Goal: Task Accomplishment & Management: Manage account settings

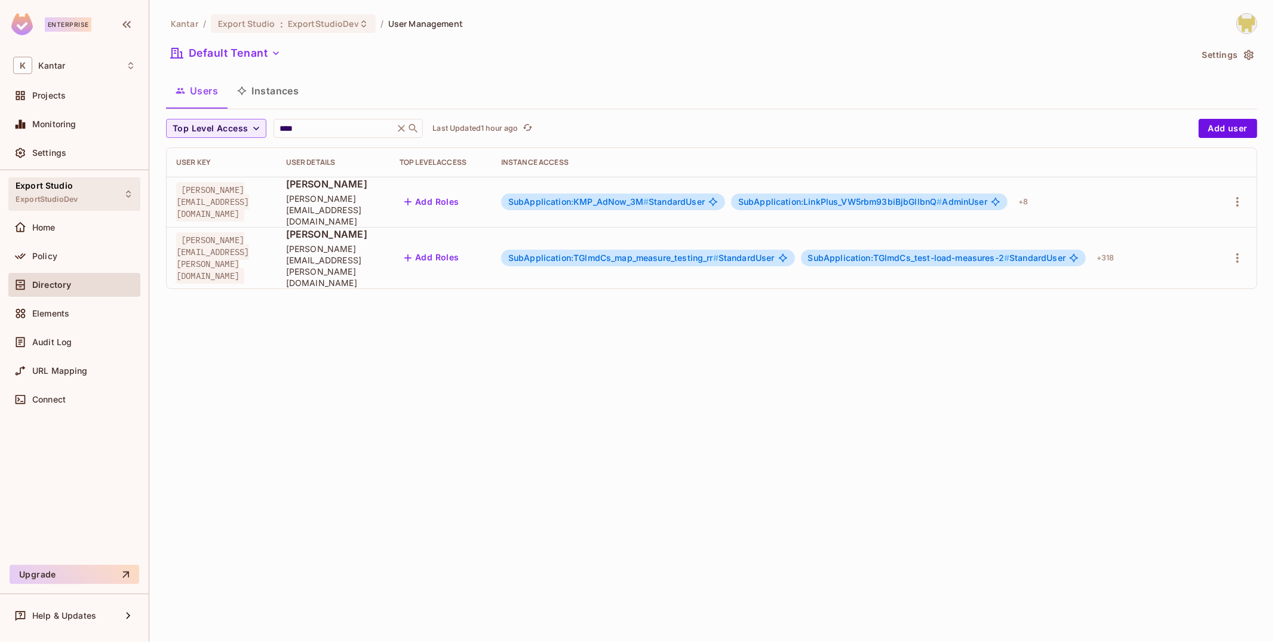
click at [132, 192] on icon at bounding box center [129, 194] width 10 height 10
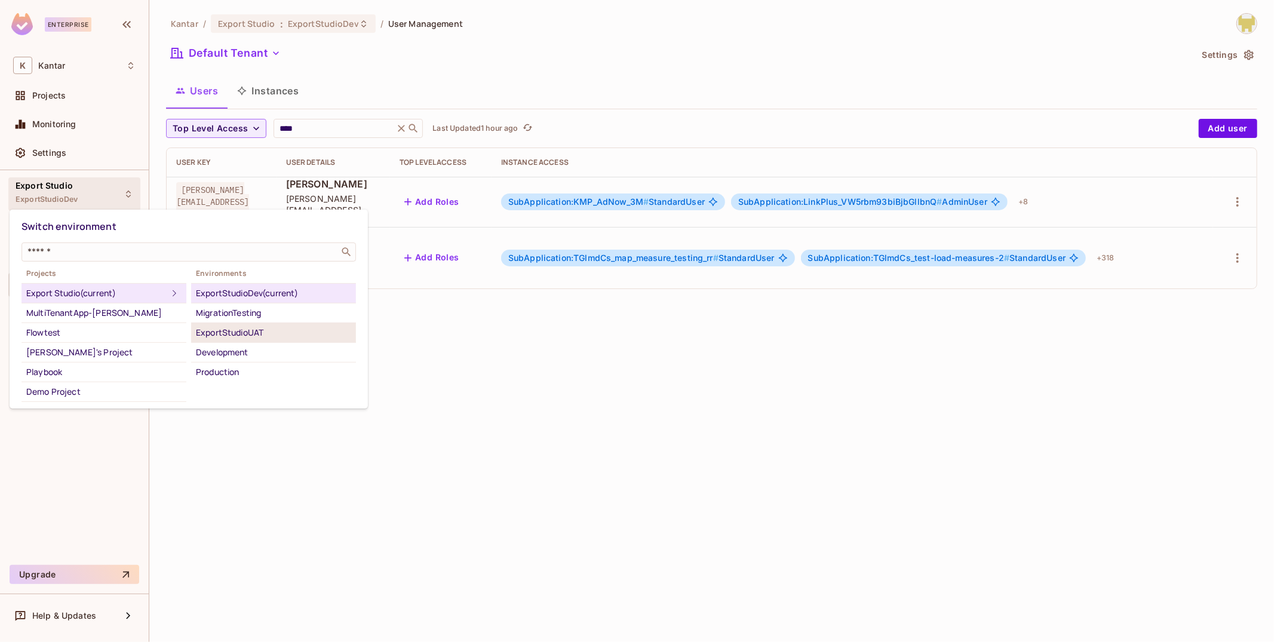
click at [253, 332] on div "ExportStudioUAT" at bounding box center [273, 332] width 155 height 14
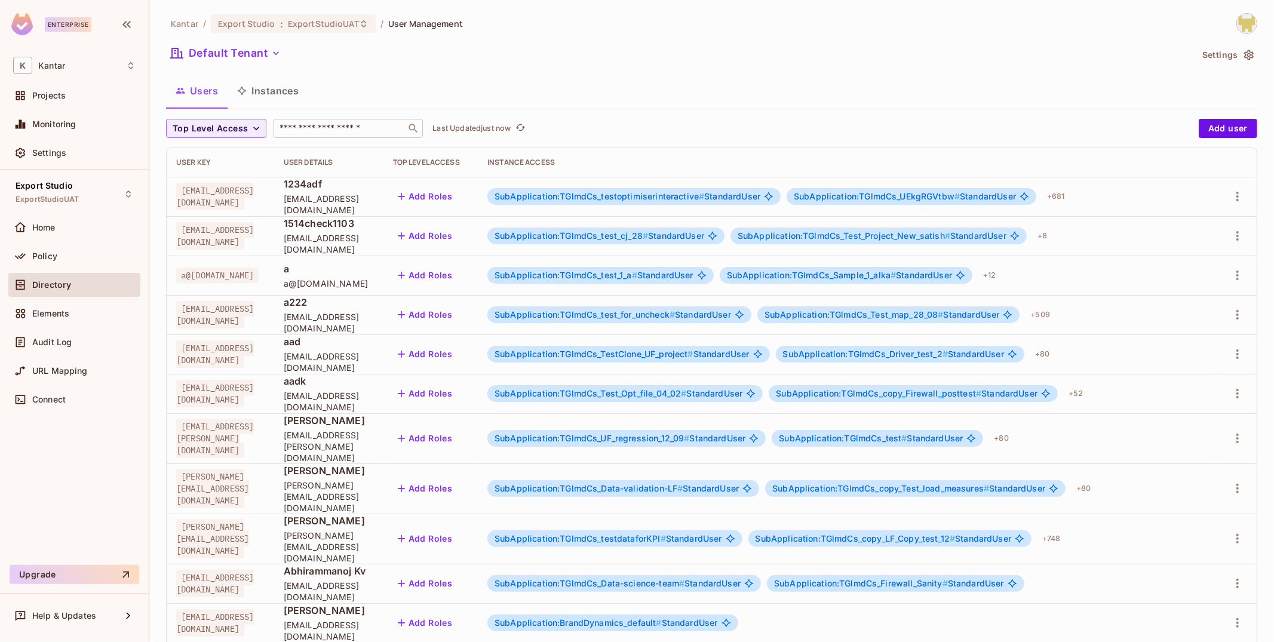
click at [318, 133] on input "text" at bounding box center [339, 128] width 125 height 12
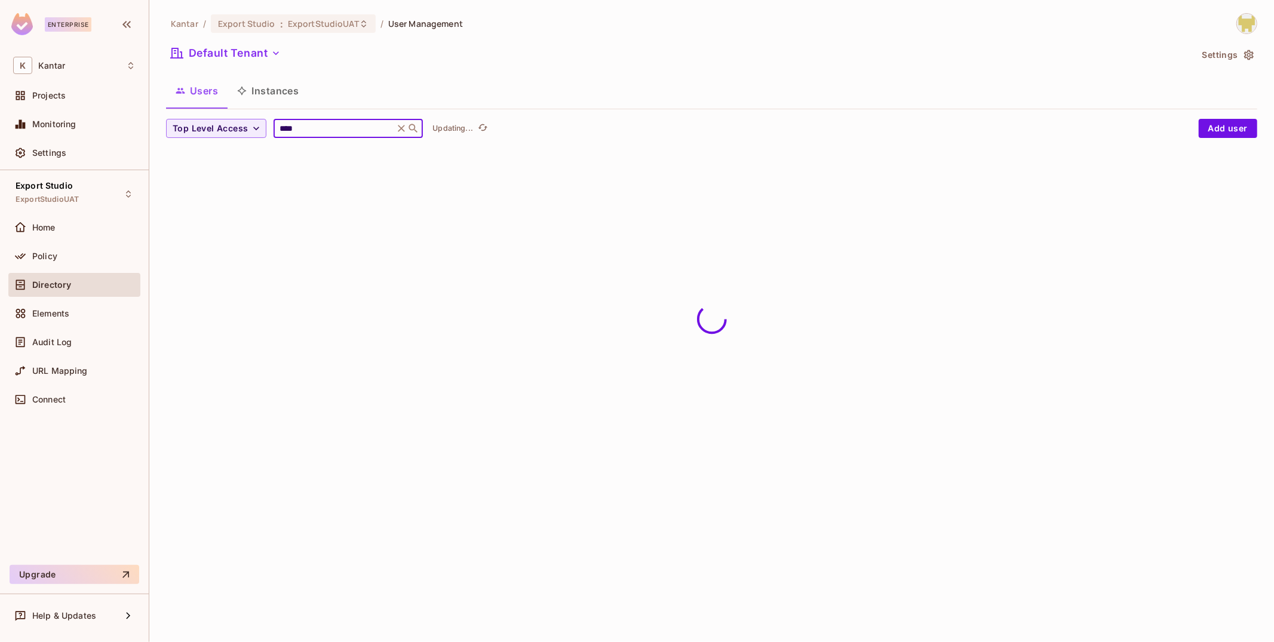
type input "****"
click at [352, 108] on div "Users Instances" at bounding box center [711, 92] width 1091 height 33
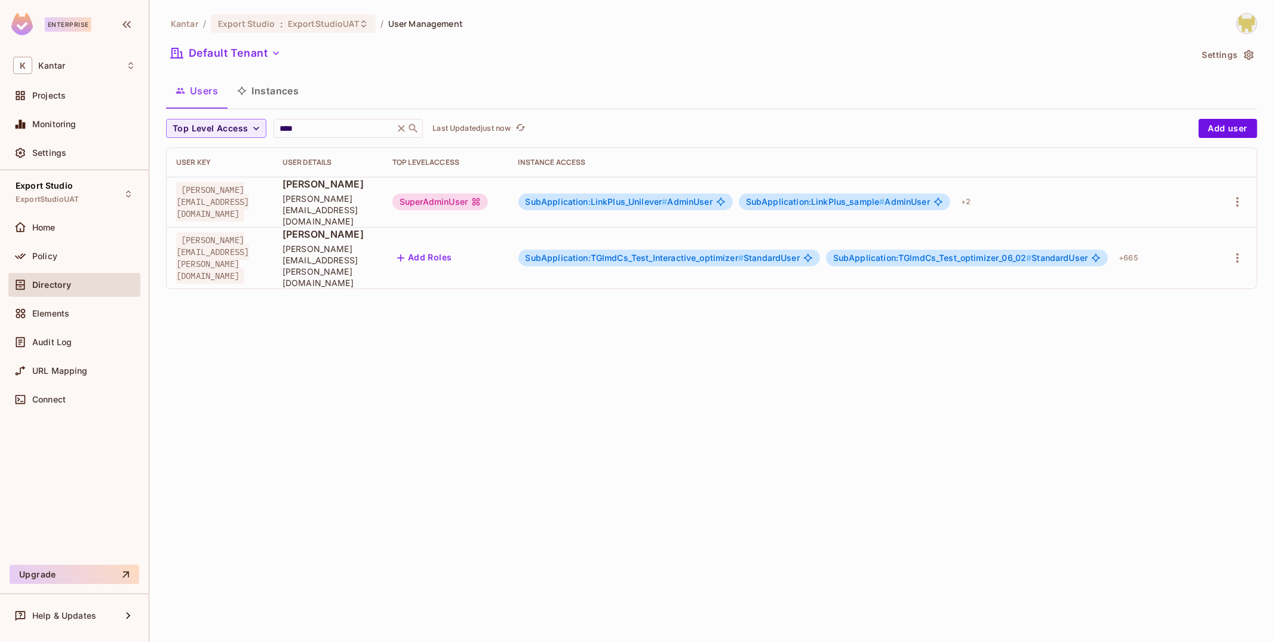
click at [488, 193] on div "SuperAdminUser" at bounding box center [440, 201] width 96 height 17
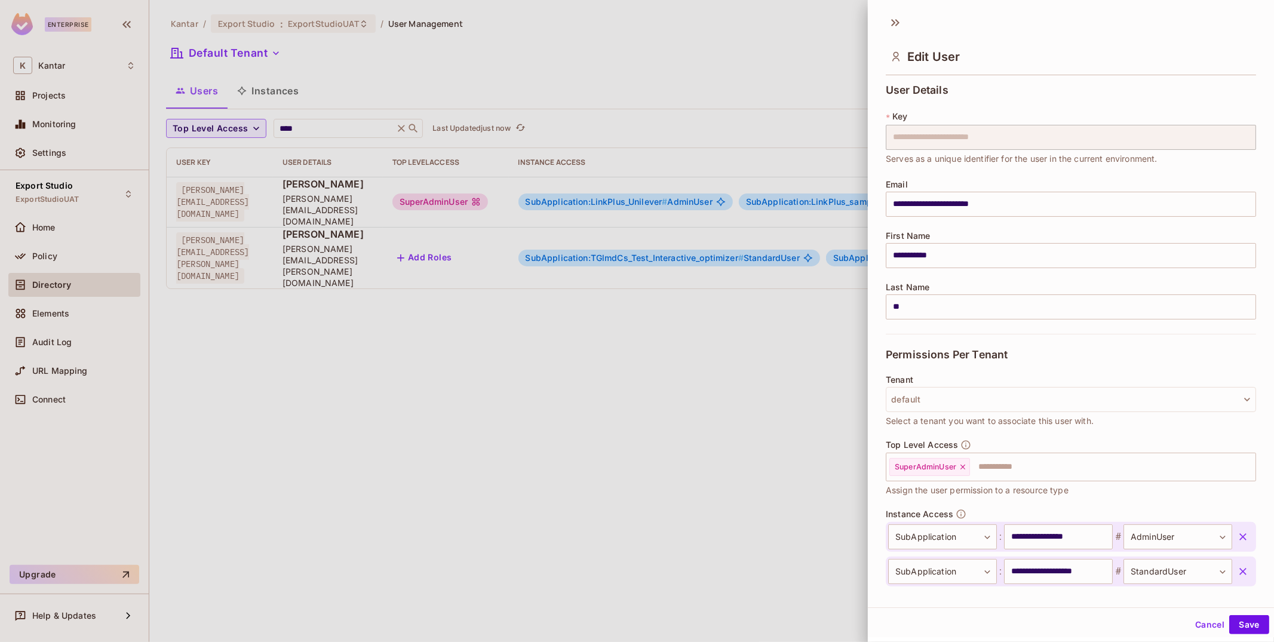
click at [512, 194] on div at bounding box center [637, 321] width 1274 height 642
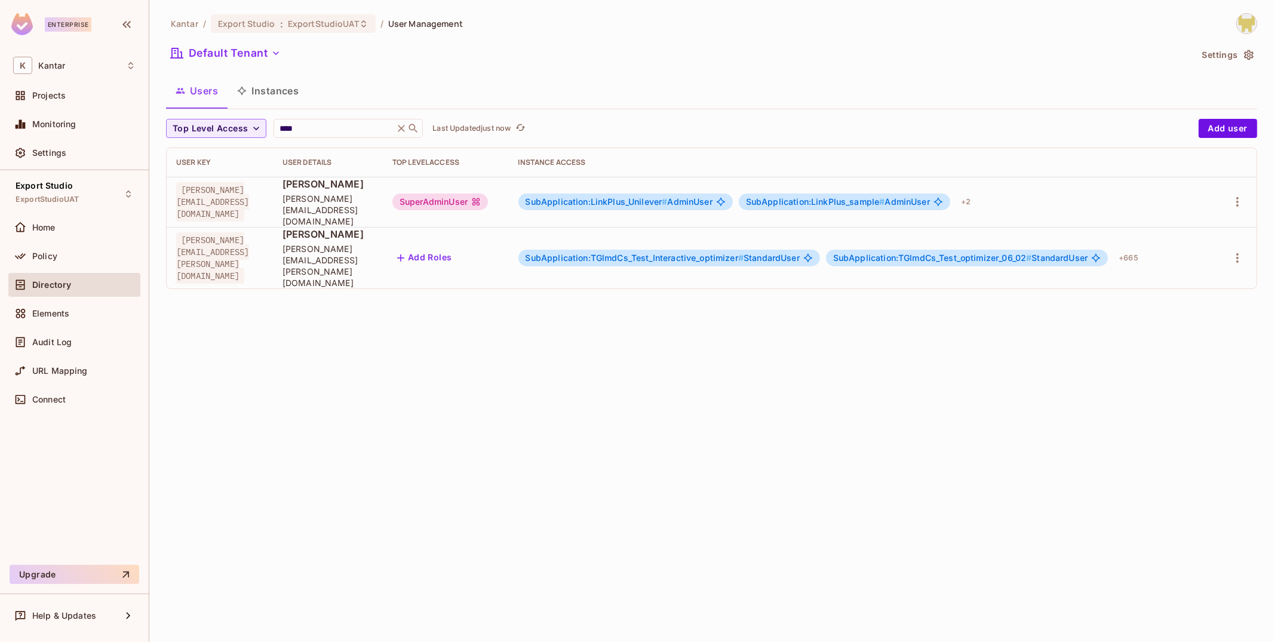
click at [488, 194] on div "SuperAdminUser" at bounding box center [440, 201] width 96 height 17
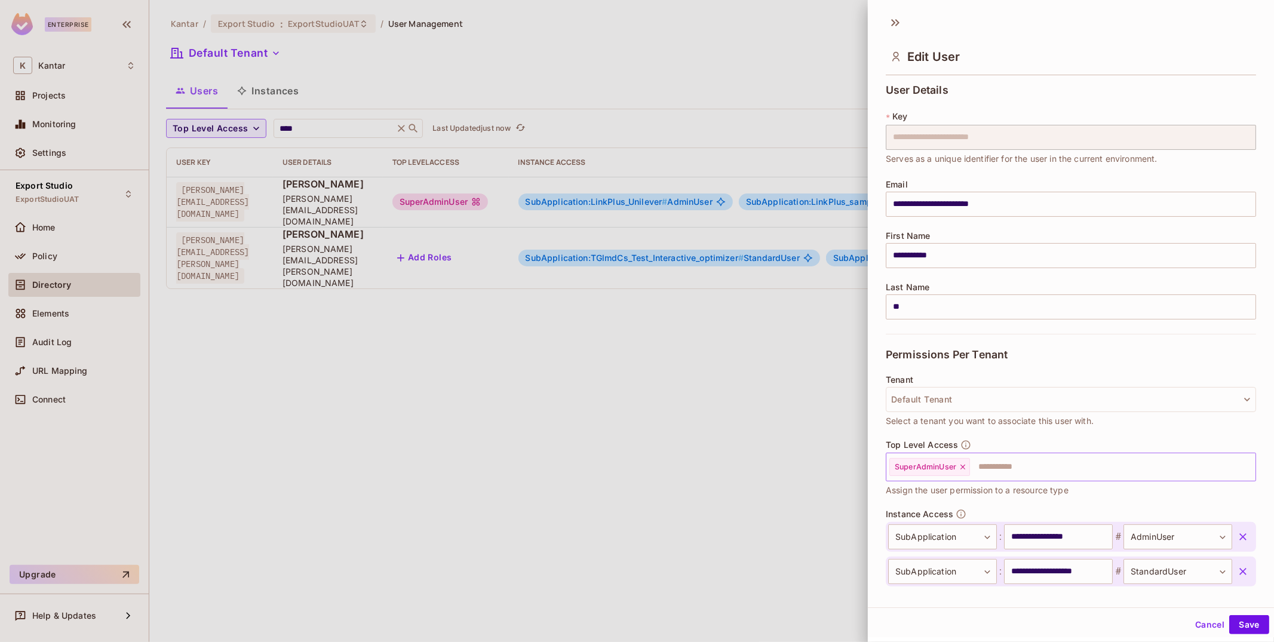
click at [962, 467] on icon at bounding box center [962, 467] width 8 height 8
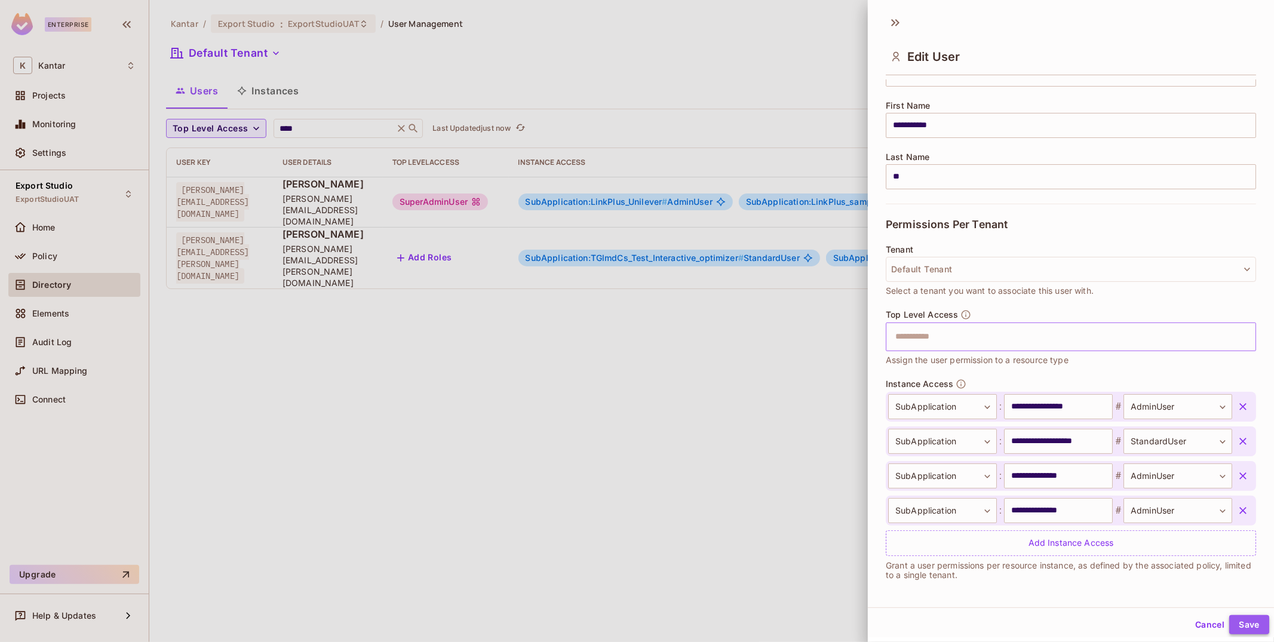
click at [1229, 621] on button "Save" at bounding box center [1249, 624] width 40 height 19
